Goal: Navigation & Orientation: Find specific page/section

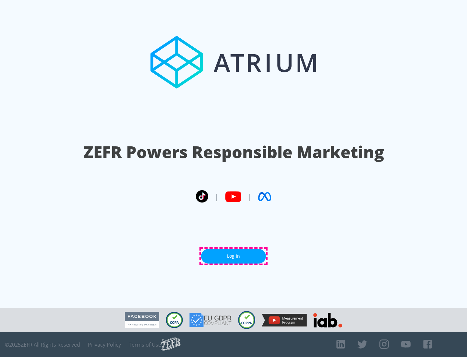
click at [234, 256] on link "Log In" at bounding box center [233, 256] width 65 height 15
